Goal: Information Seeking & Learning: Understand process/instructions

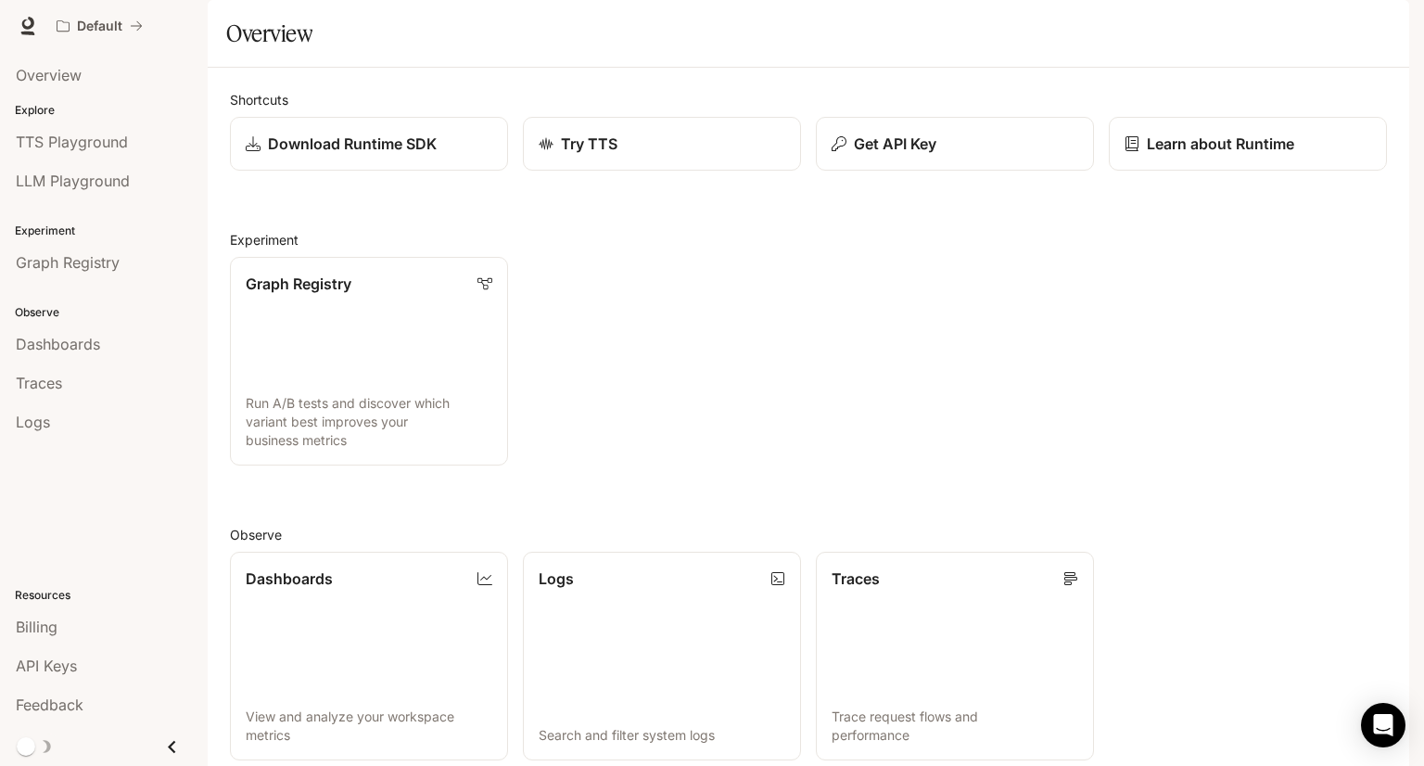
click at [1272, 38] on link "Documentation Documentation" at bounding box center [1300, 25] width 113 height 37
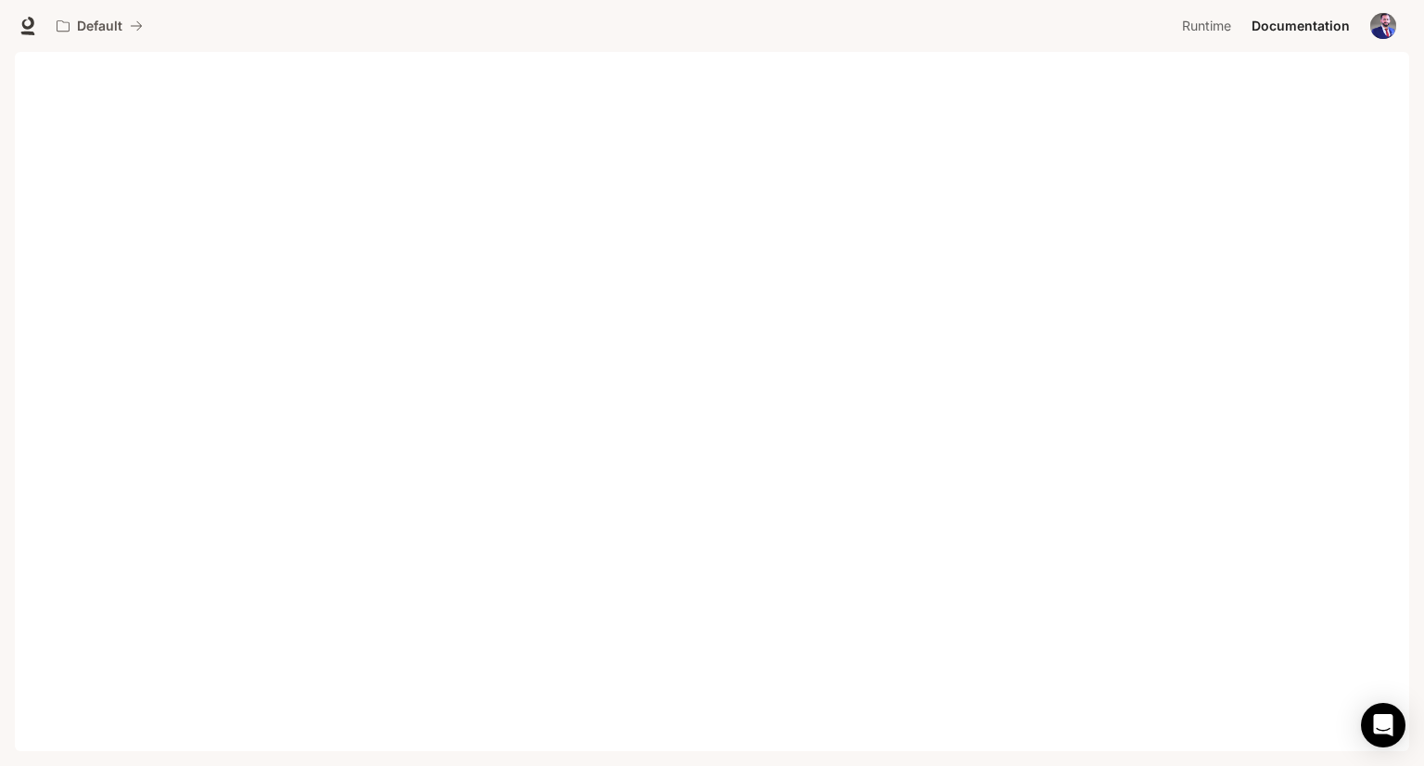
scroll to position [6, 0]
